Goal: Information Seeking & Learning: Learn about a topic

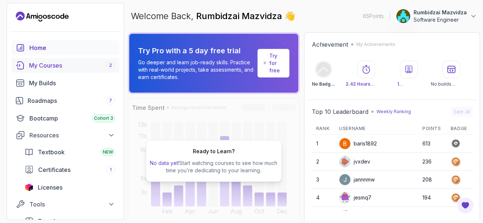
click at [59, 66] on div "My Courses 2" at bounding box center [72, 65] width 86 height 9
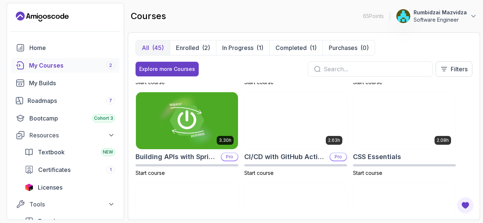
scroll to position [88, 0]
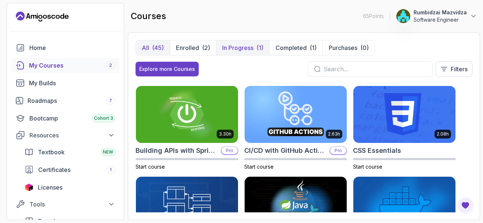
click at [239, 46] on p "In Progress" at bounding box center [237, 47] width 31 height 9
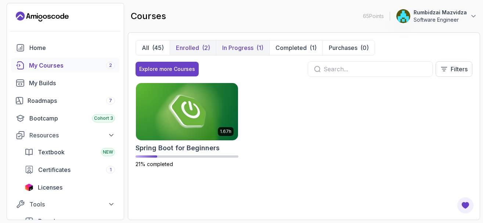
click at [193, 49] on p "Enrolled" at bounding box center [187, 47] width 23 height 9
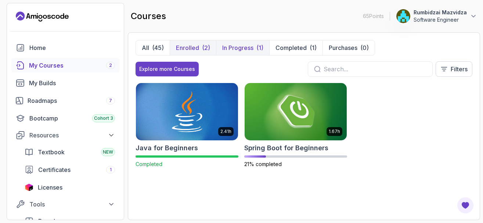
click at [241, 49] on p "In Progress" at bounding box center [237, 47] width 31 height 9
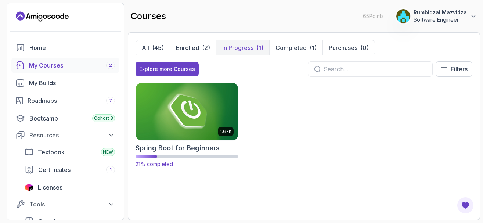
click at [182, 116] on img at bounding box center [186, 111] width 107 height 60
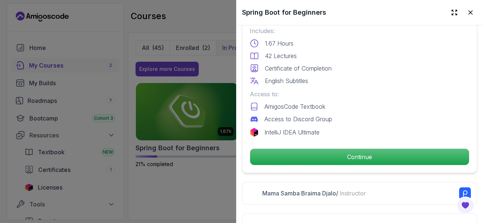
scroll to position [220, 0]
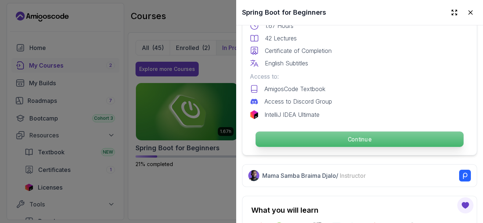
click at [345, 143] on p "Continue" at bounding box center [359, 138] width 208 height 15
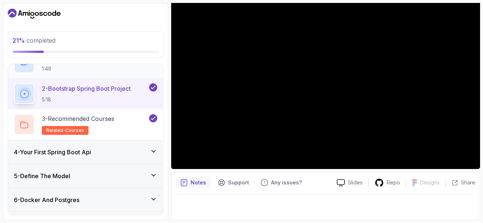
scroll to position [88, 0]
click at [155, 150] on icon at bounding box center [153, 150] width 7 height 7
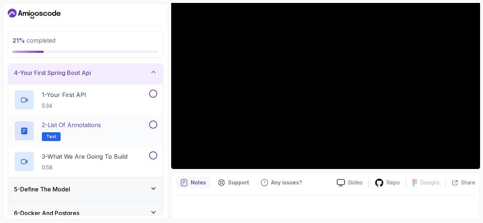
scroll to position [0, 0]
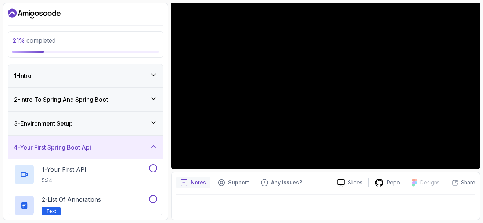
click at [152, 123] on icon at bounding box center [153, 122] width 7 height 7
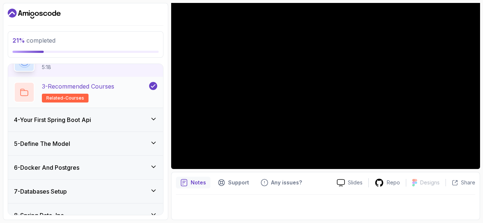
scroll to position [132, 0]
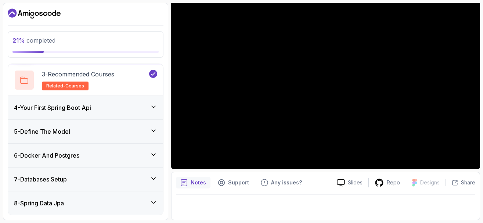
click at [154, 106] on icon at bounding box center [153, 106] width 7 height 7
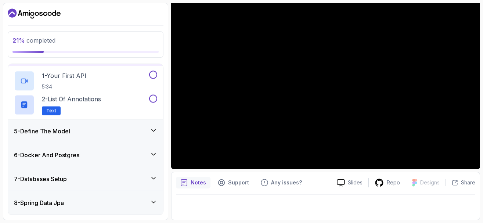
scroll to position [75, 0]
